Goal: Find specific page/section: Find specific page/section

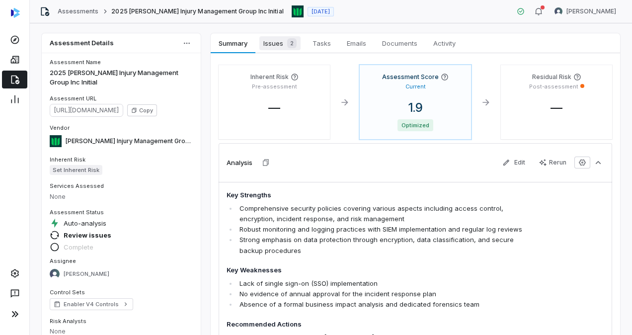
click at [282, 42] on span "Issues 2" at bounding box center [279, 43] width 41 height 14
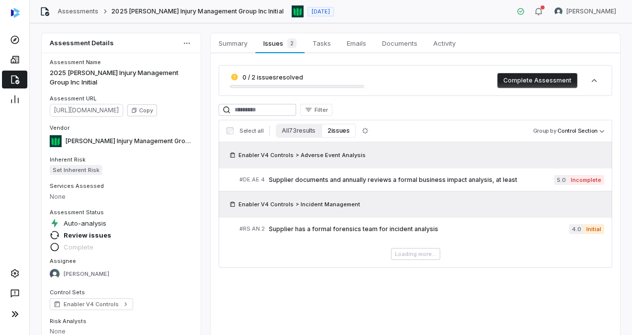
click at [17, 79] on icon at bounding box center [15, 80] width 10 height 10
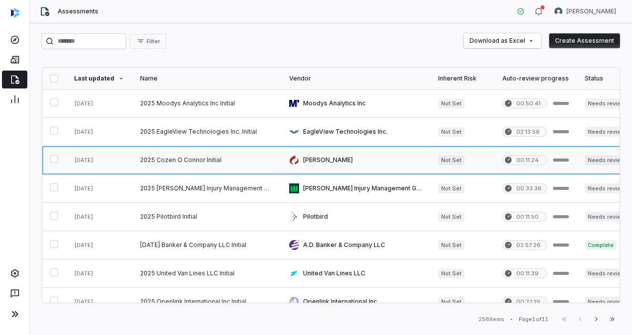
click at [173, 163] on link at bounding box center [206, 160] width 149 height 28
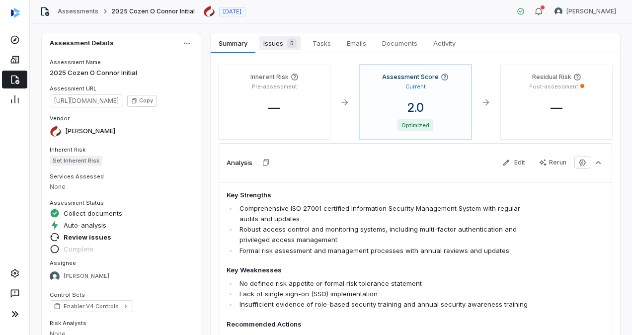
click at [271, 40] on span "Issues 5" at bounding box center [279, 43] width 41 height 14
